Goal: Information Seeking & Learning: Learn about a topic

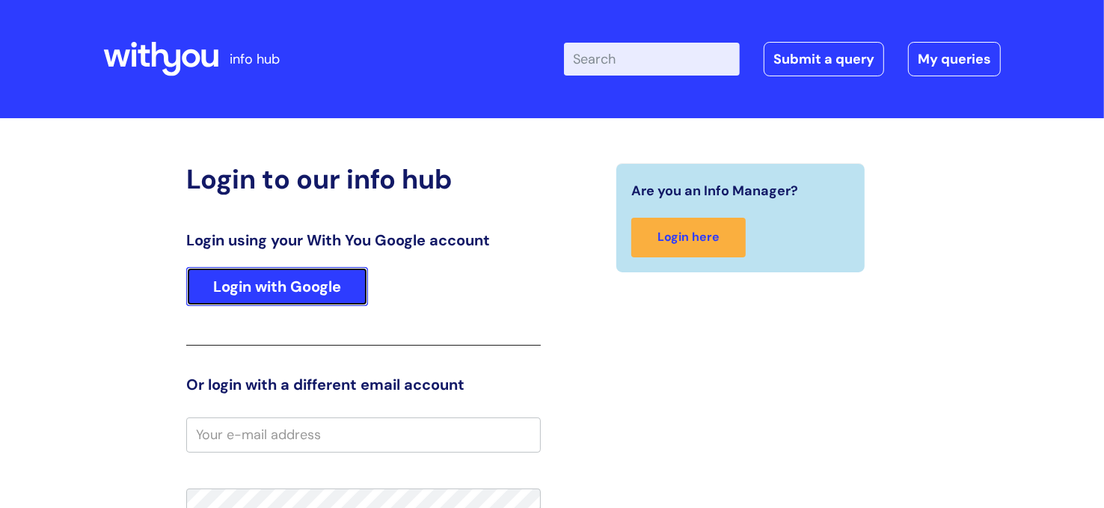
click at [344, 289] on link "Login with Google" at bounding box center [277, 286] width 182 height 39
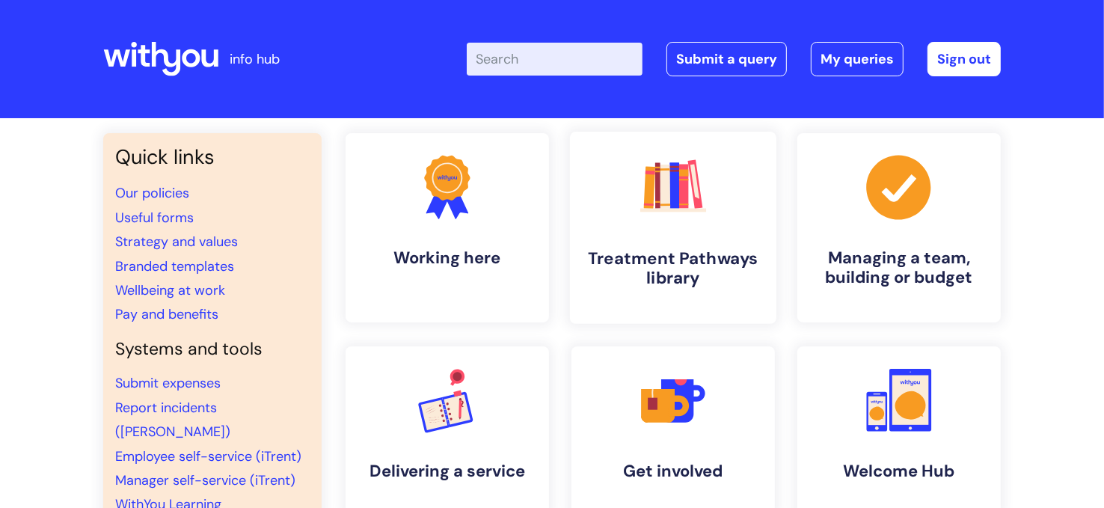
click at [688, 204] on rect at bounding box center [683, 204] width 9 height 1
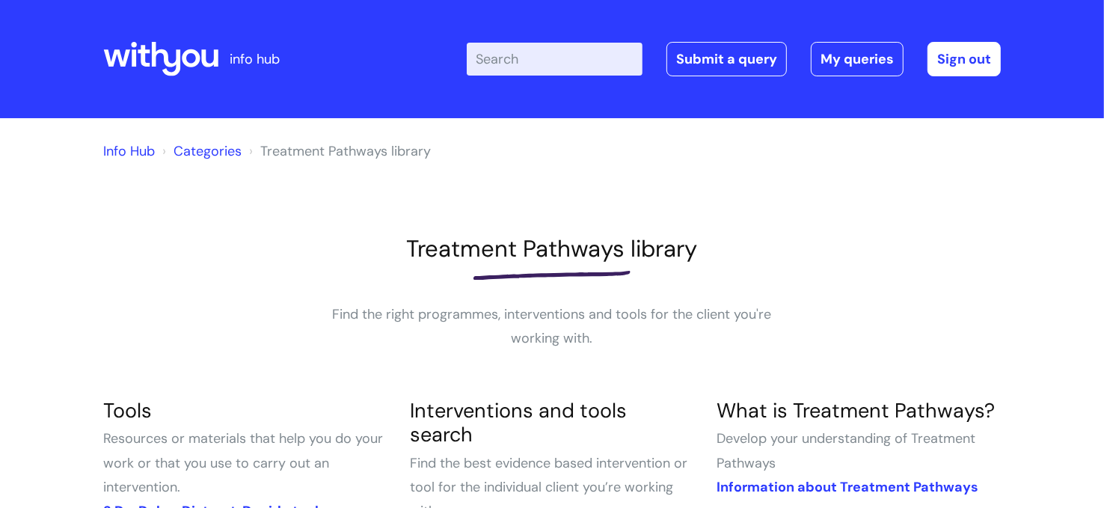
click at [562, 52] on input "Enter your search term here..." at bounding box center [555, 59] width 176 height 33
type input "3 D'S"
click button "Search" at bounding box center [0, 0] width 0 height 0
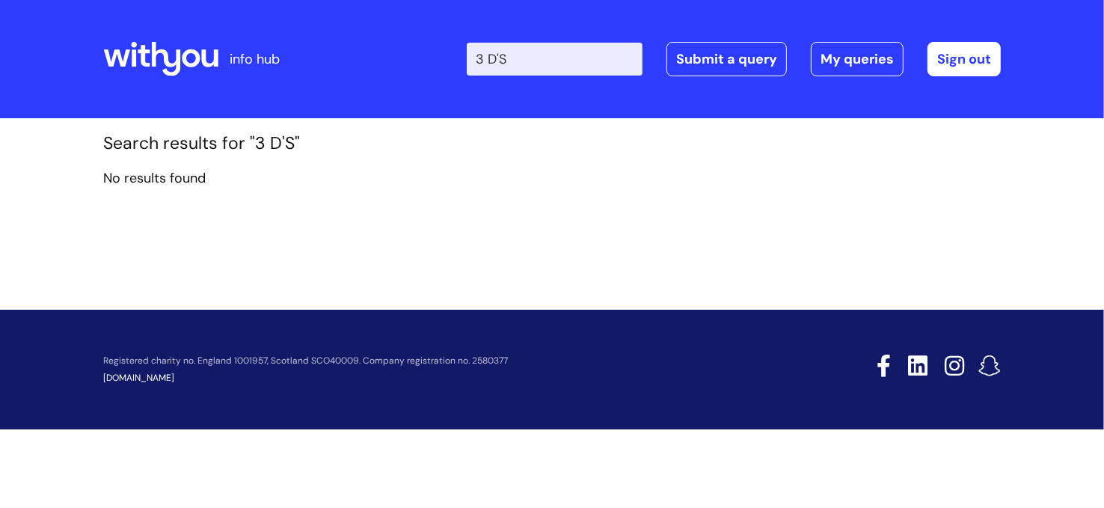
click at [579, 57] on input "3 D'S" at bounding box center [555, 59] width 176 height 33
drag, startPoint x: 398, startPoint y: 69, endPoint x: 373, endPoint y: 70, distance: 25.5
click at [372, 73] on div "Enter your search term here... 3 D'S Search Submit a query My queries Welcome V…" at bounding box center [663, 59] width 675 height 88
type input "d"
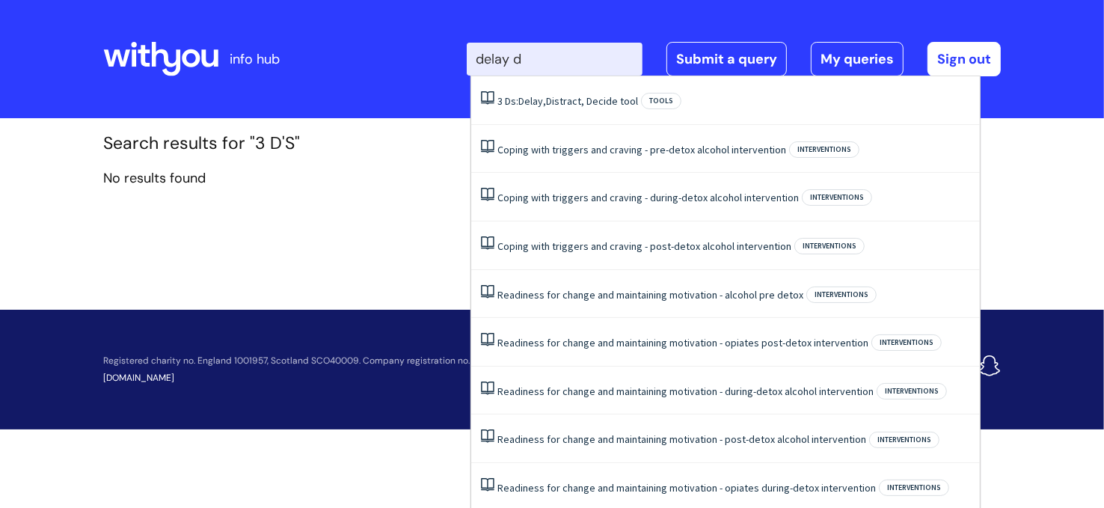
type input "delay de"
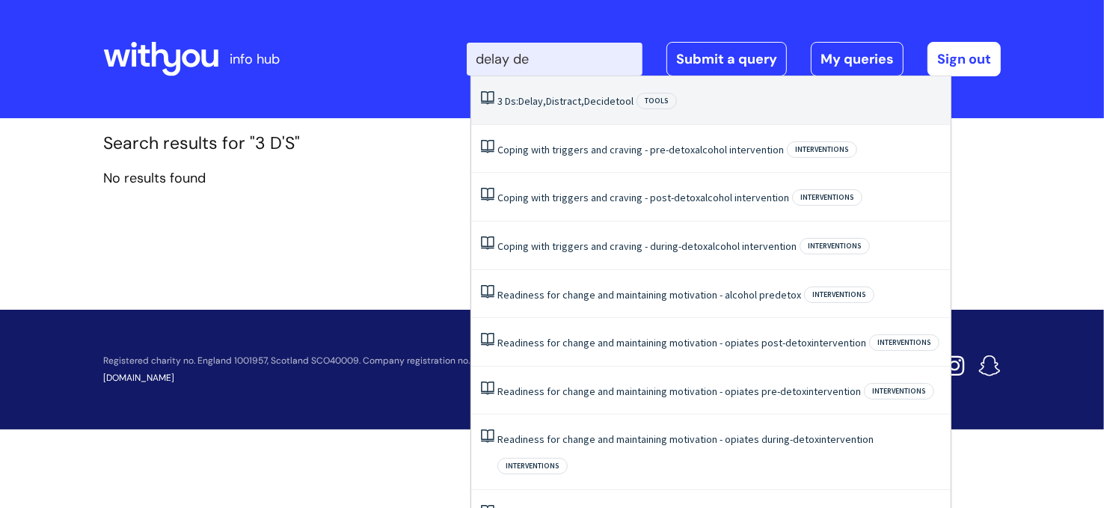
click at [602, 108] on li "3 Ds: Delay, Distract, Decide tool Tools" at bounding box center [711, 100] width 480 height 49
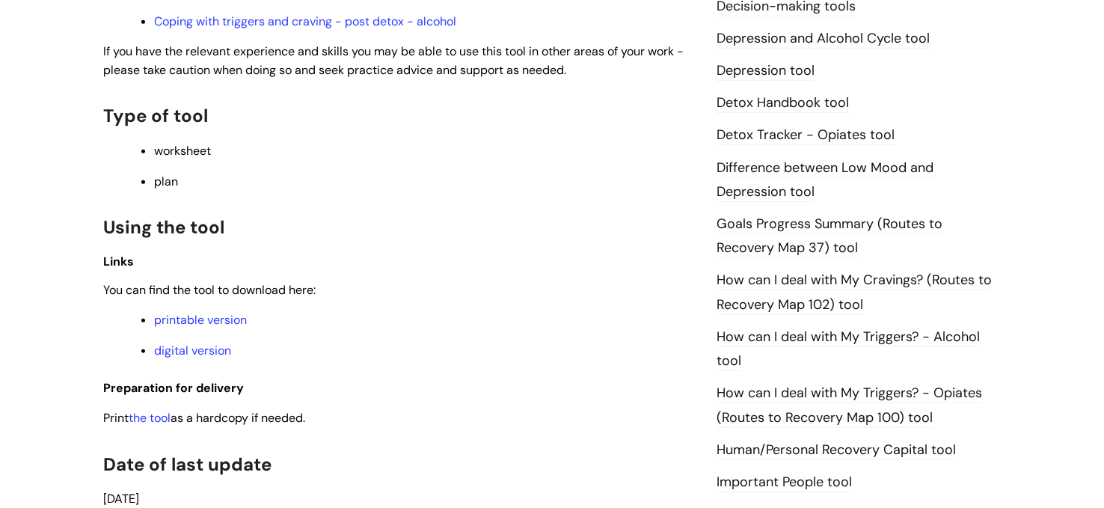
scroll to position [847, 0]
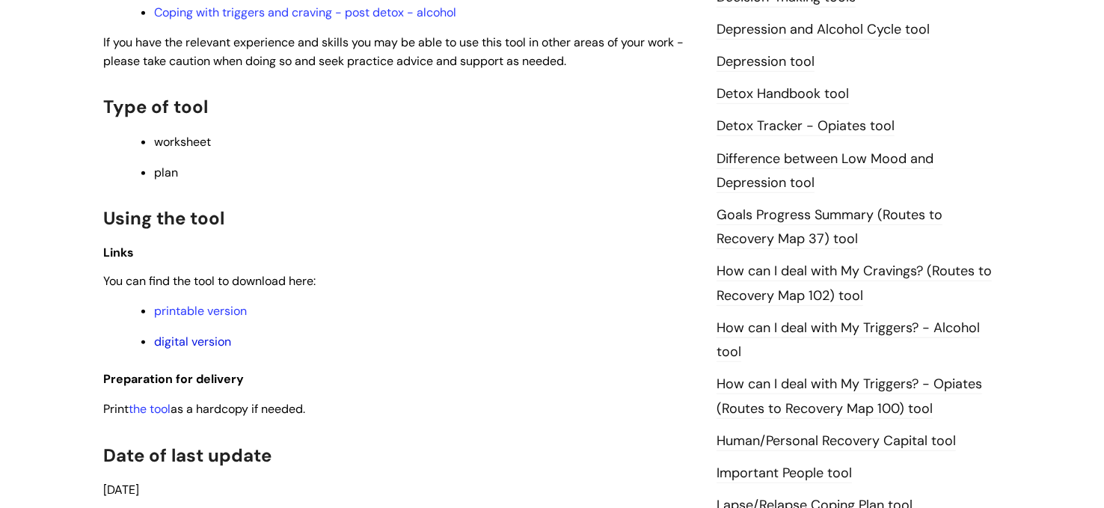
click at [195, 347] on link "digital version" at bounding box center [192, 342] width 77 height 16
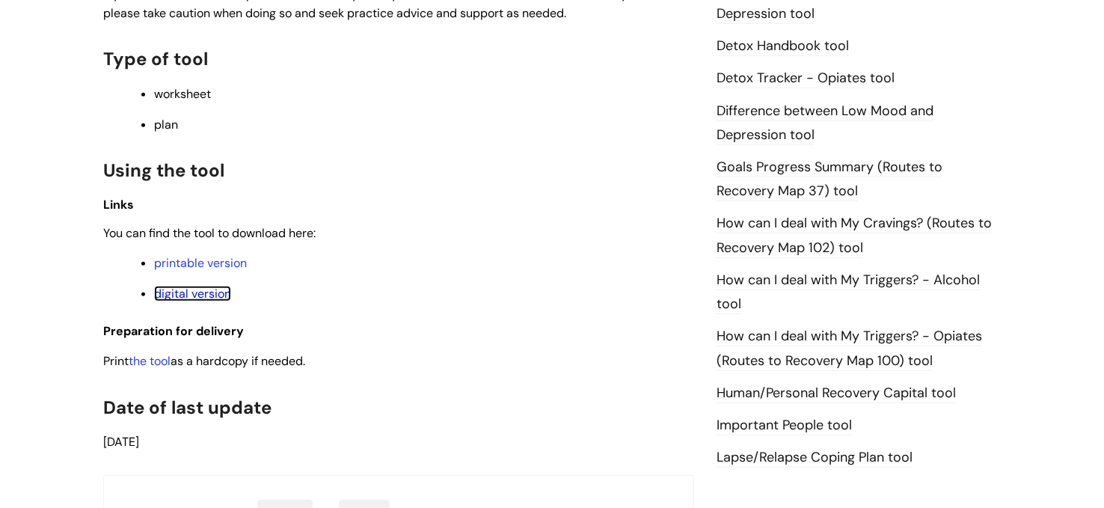
scroll to position [908, 0]
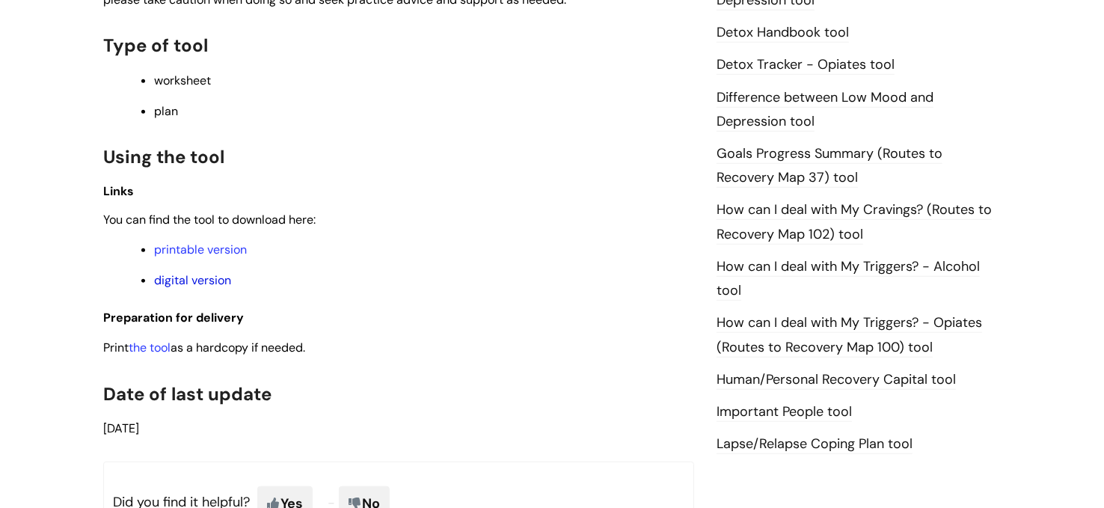
click at [212, 288] on link "digital version" at bounding box center [192, 280] width 77 height 16
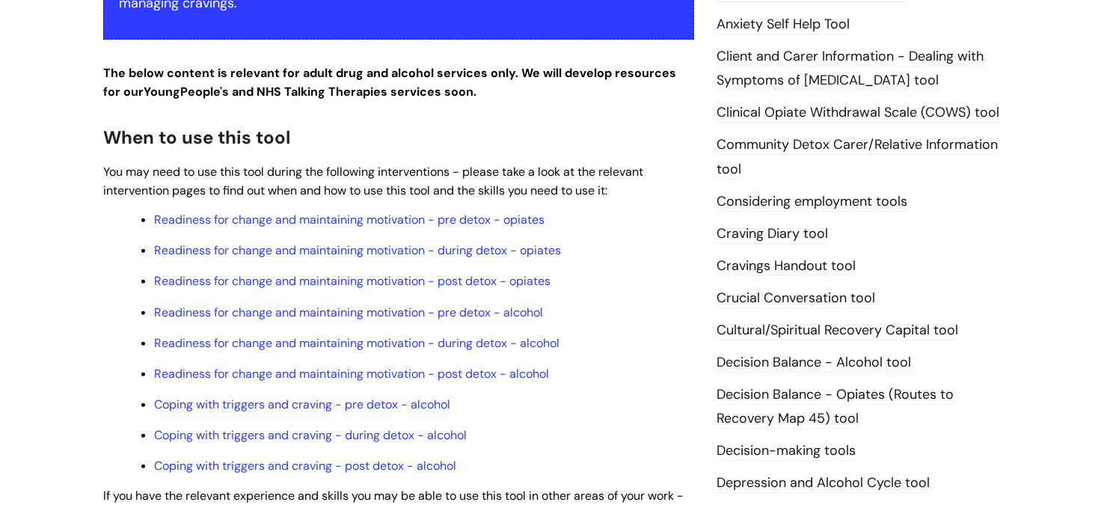
scroll to position [400, 0]
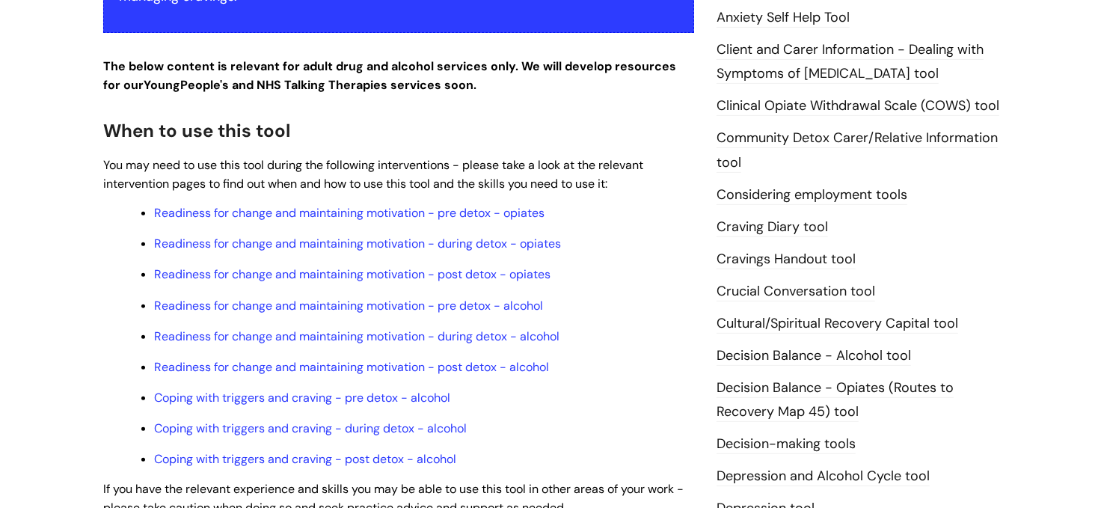
click at [802, 251] on link "Cravings Handout tool" at bounding box center [786, 259] width 139 height 19
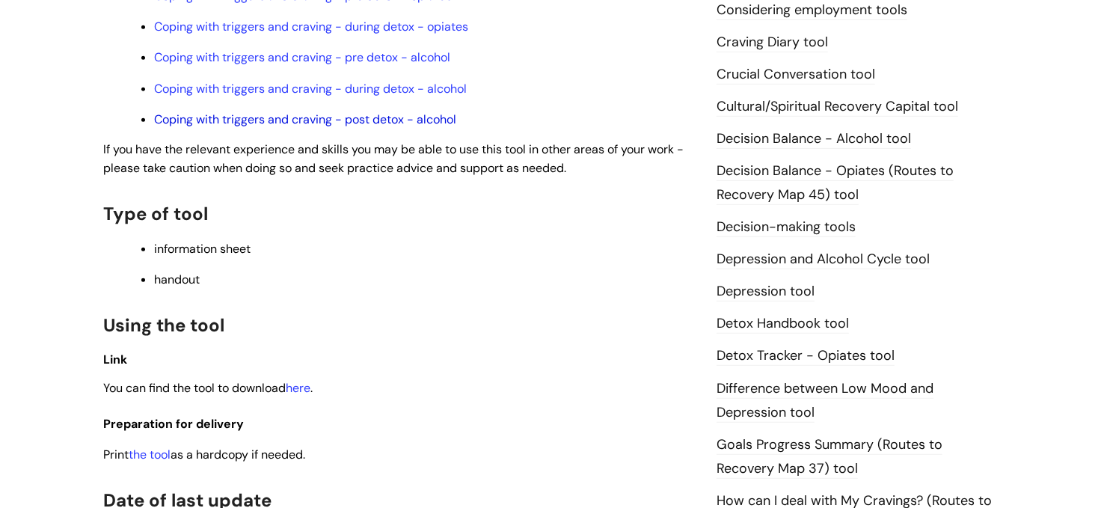
scroll to position [616, 0]
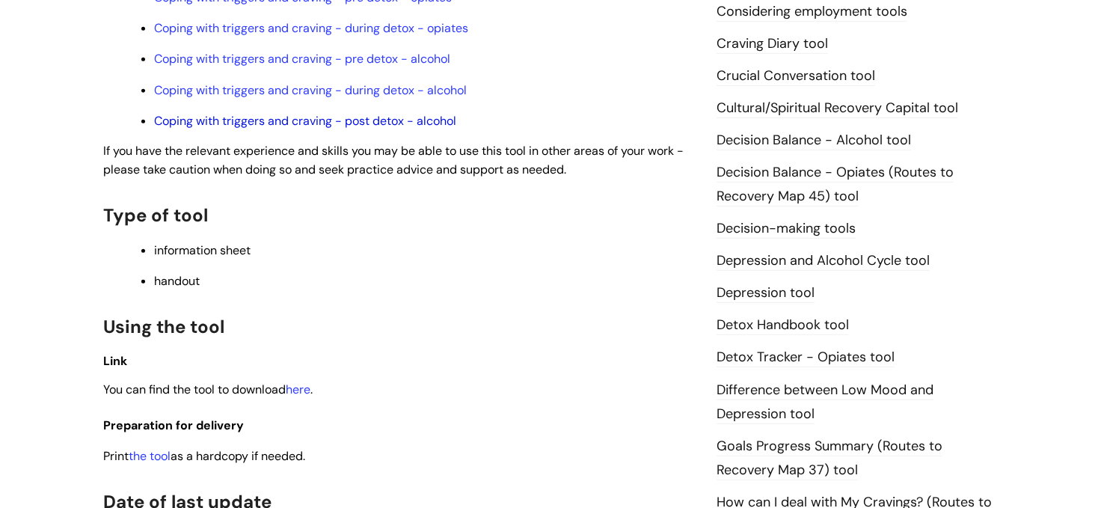
click at [337, 118] on link "Coping with triggers and craving - post detox - alcohol" at bounding box center [305, 121] width 302 height 16
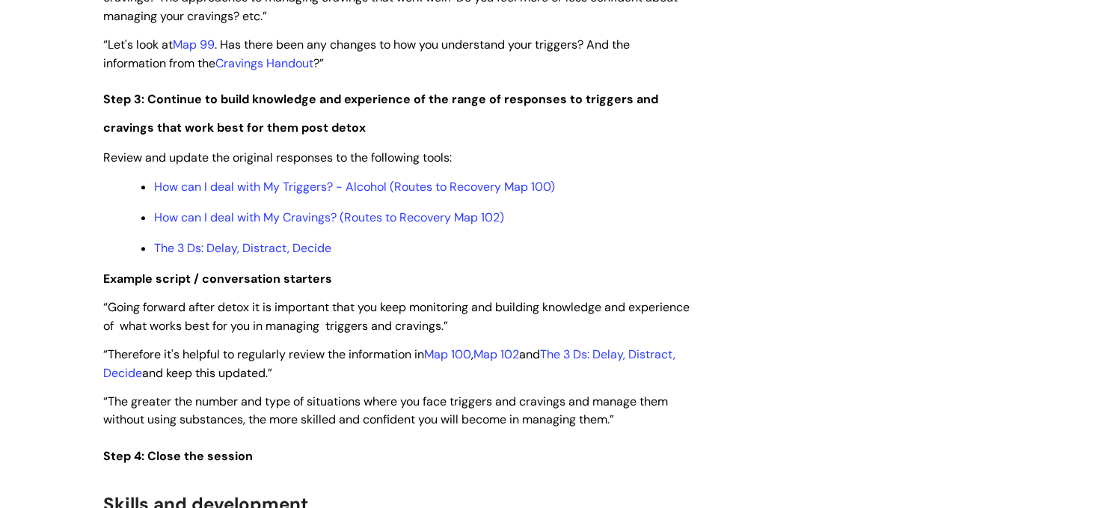
scroll to position [2690, 0]
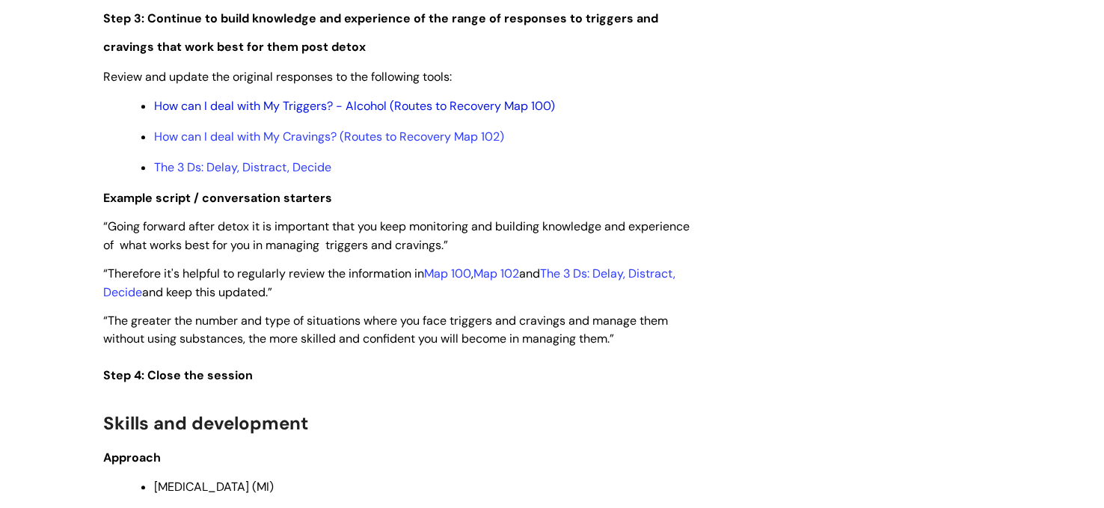
click at [461, 114] on link "How can I deal with My Triggers? - Alcohol (Routes to Recovery Map 100)" at bounding box center [354, 106] width 401 height 16
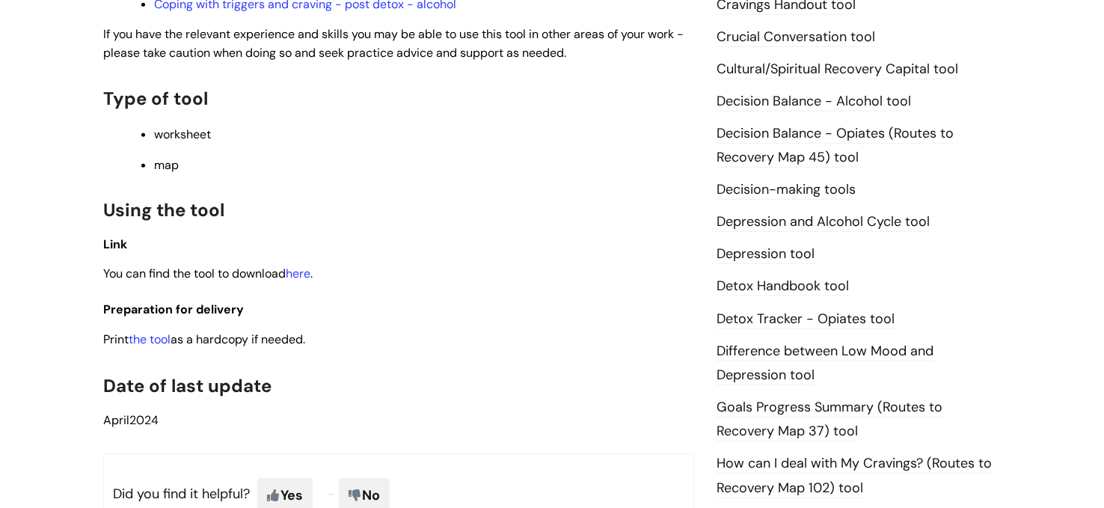
scroll to position [688, 0]
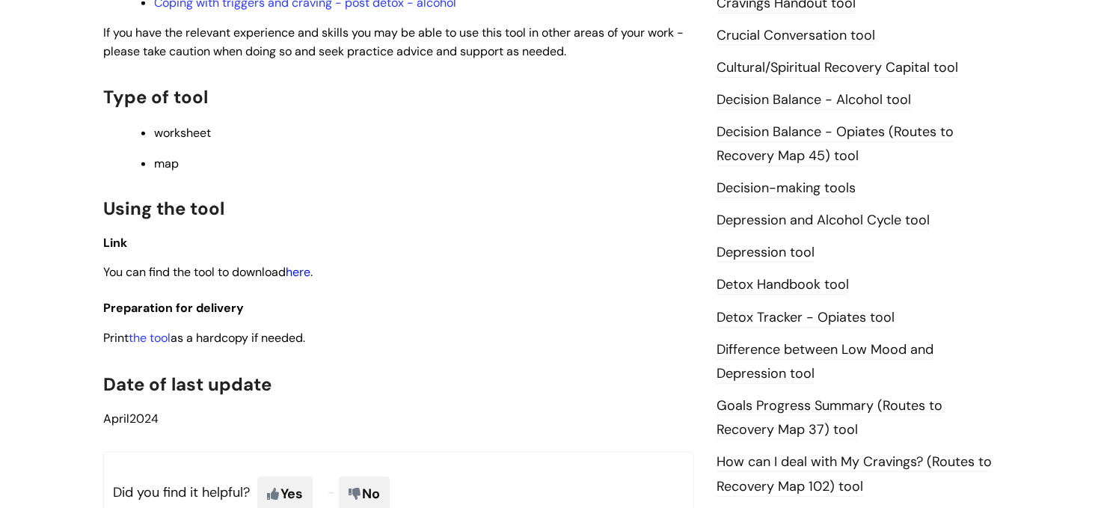
click at [311, 273] on link "here" at bounding box center [298, 272] width 25 height 16
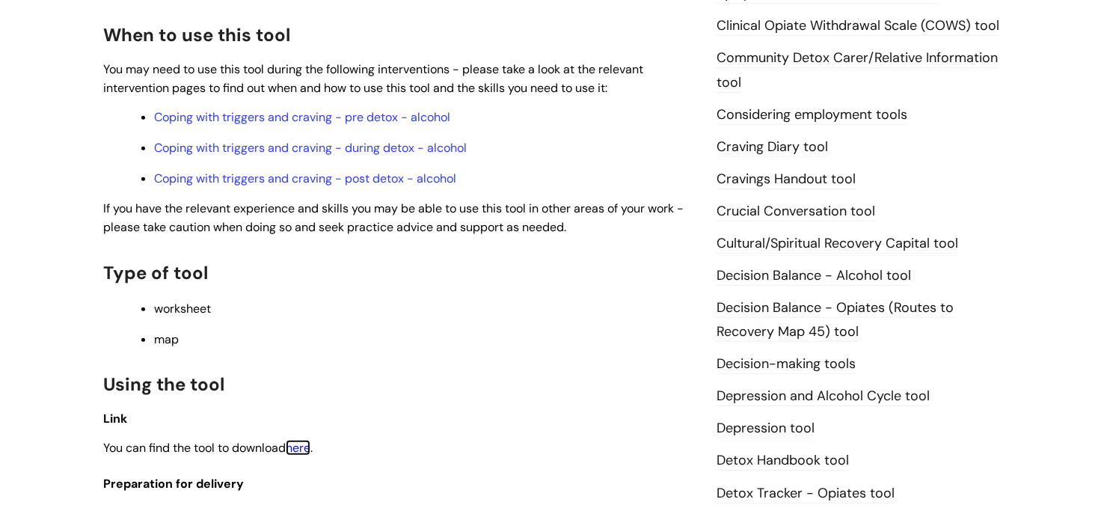
scroll to position [510, 0]
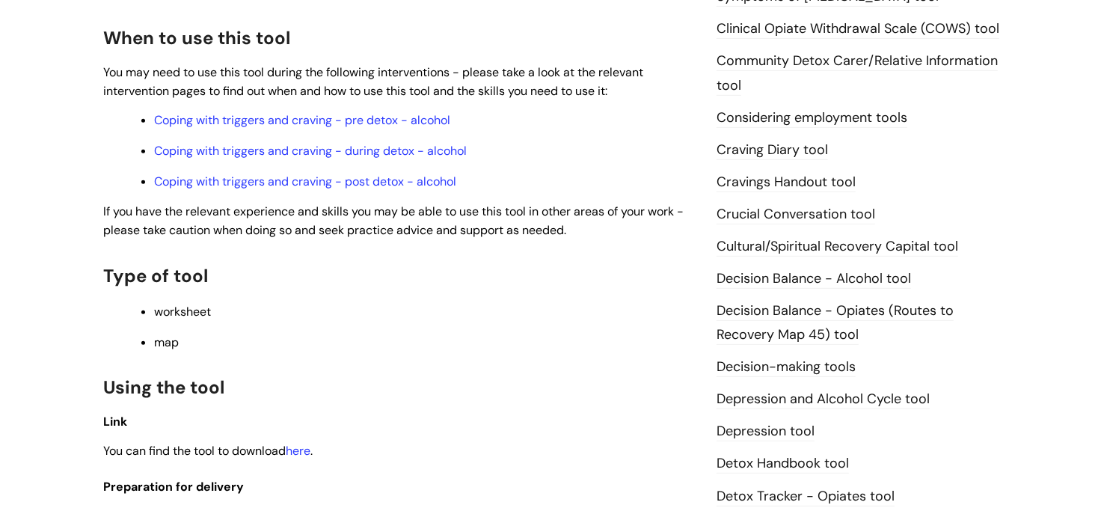
click at [828, 177] on link "Cravings Handout tool" at bounding box center [786, 182] width 139 height 19
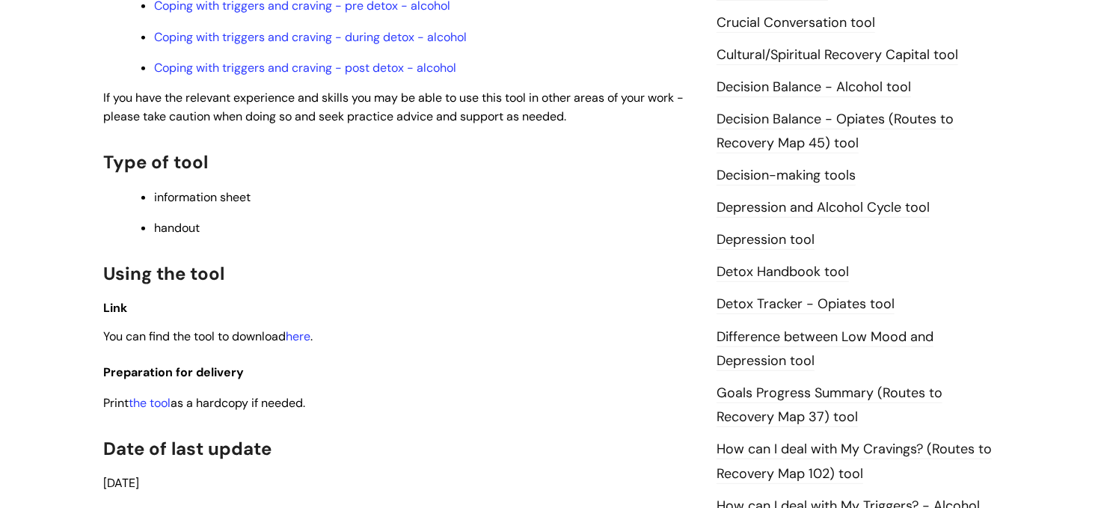
scroll to position [712, 0]
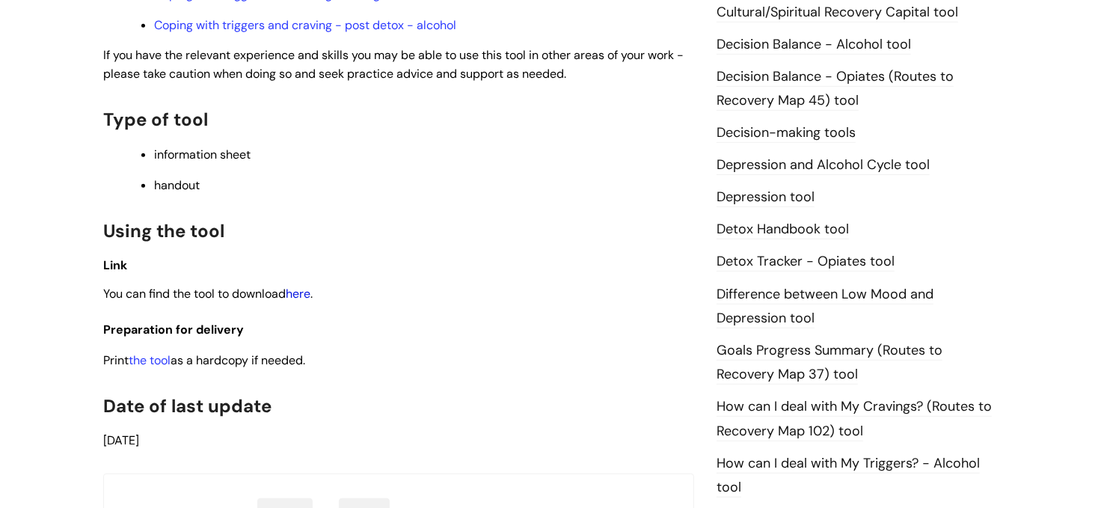
click at [297, 302] on link "here" at bounding box center [298, 294] width 25 height 16
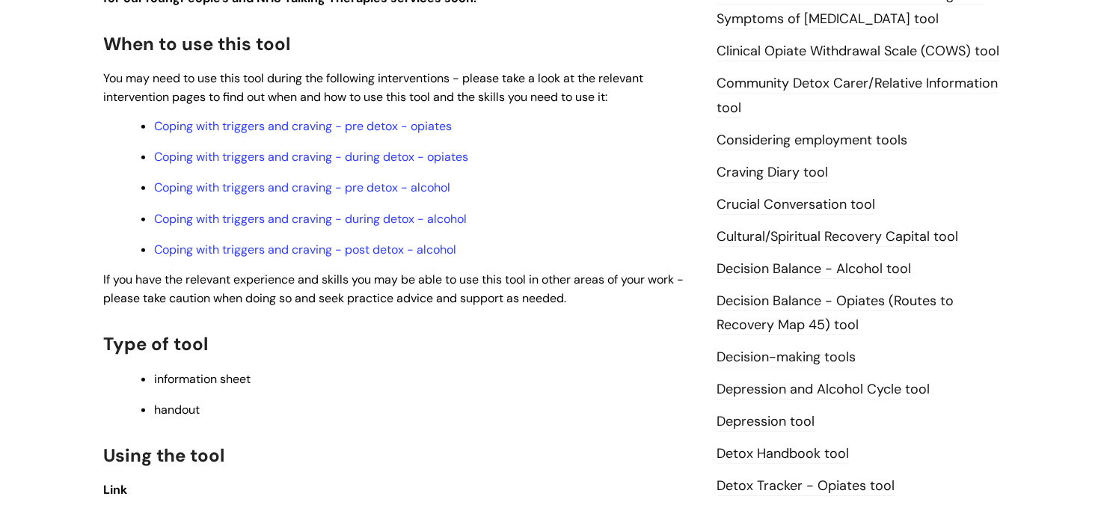
scroll to position [481, 0]
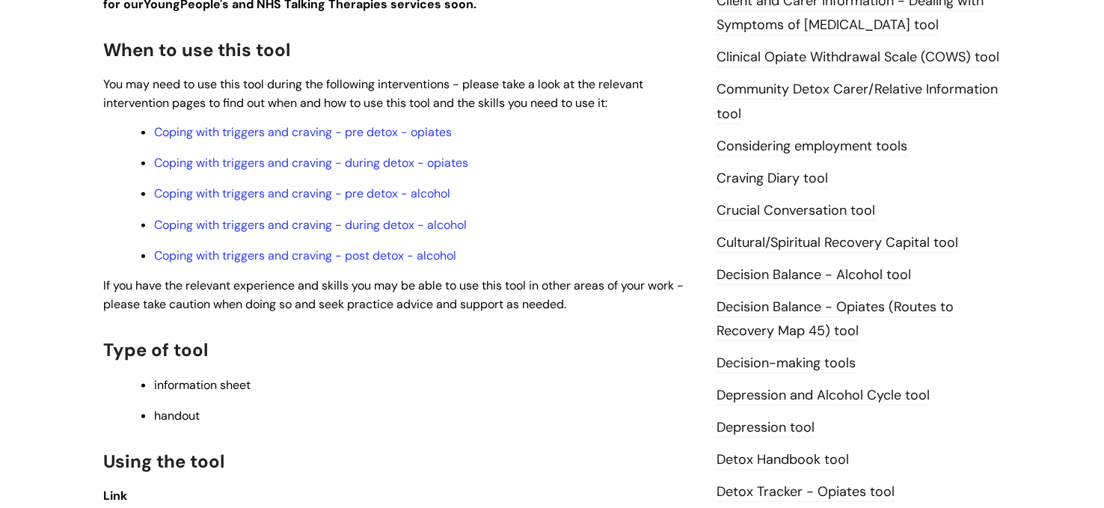
click at [814, 177] on link "Craving Diary tool" at bounding box center [772, 178] width 111 height 19
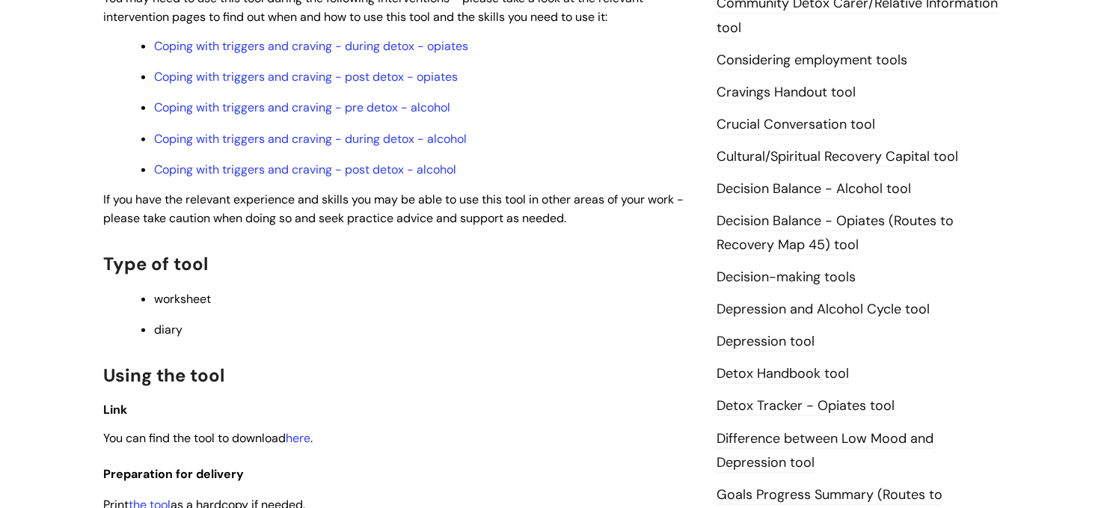
scroll to position [688, 0]
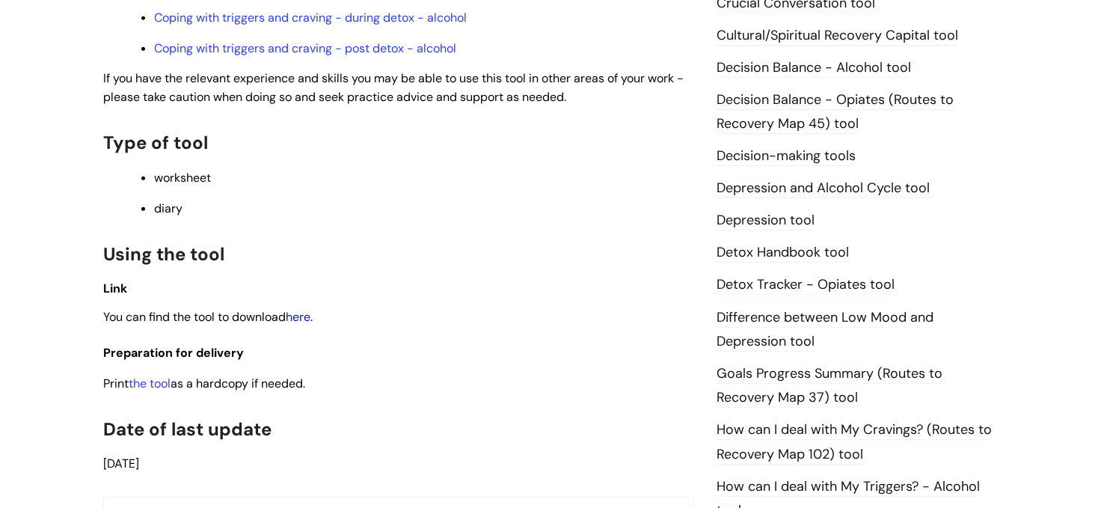
click at [311, 318] on link "here" at bounding box center [298, 317] width 25 height 16
